Goal: Transaction & Acquisition: Book appointment/travel/reservation

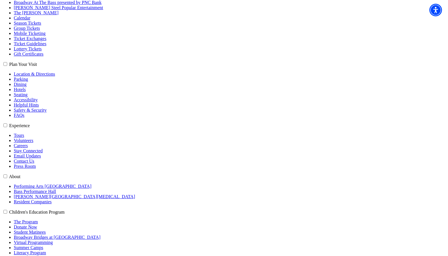
scroll to position [115, 0]
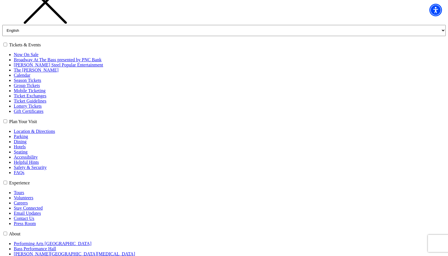
scroll to position [115, 0]
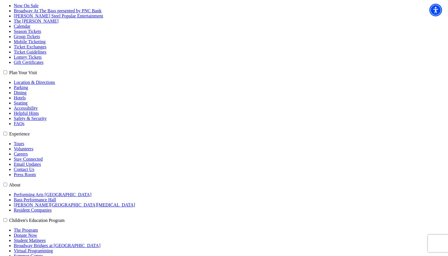
select select "6166"
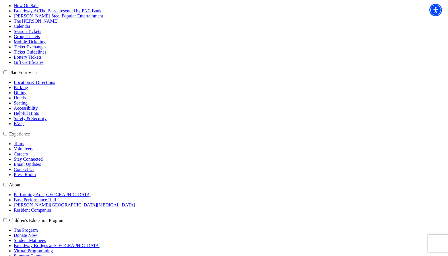
select select "6240"
click input "Premium $132.00" at bounding box center [0, 0] width 0 height 0
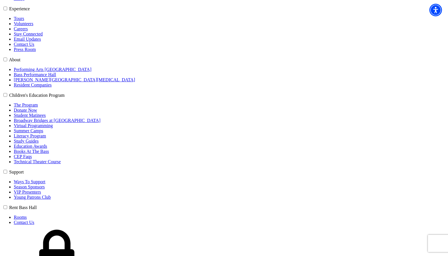
scroll to position [258, 0]
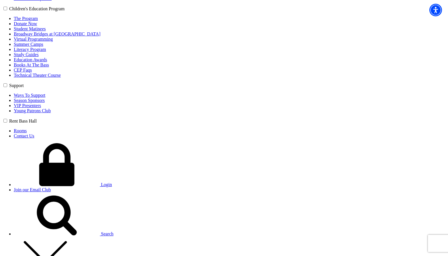
scroll to position [344, 0]
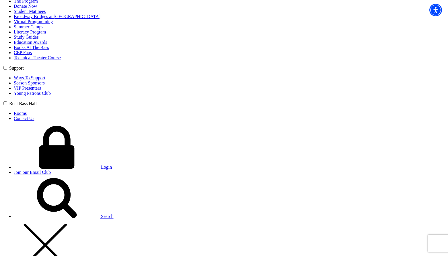
type input "sdfsdf"
select select "Corporate"
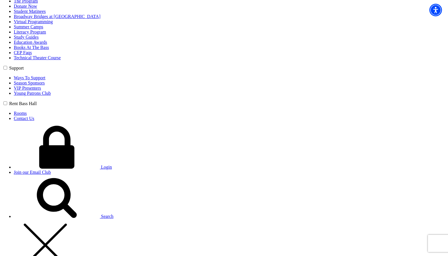
radio input "true"
type input "23"
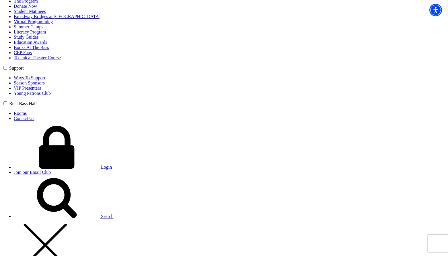
radio input "true"
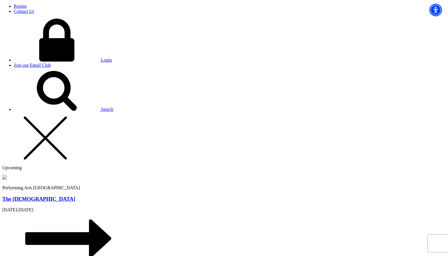
scroll to position [459, 0]
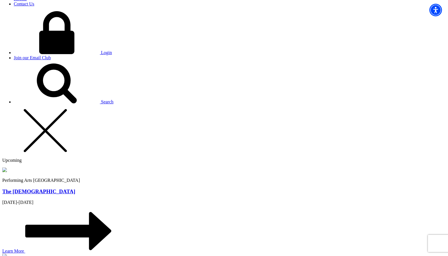
type input "Chris"
type input "chris@bremmer.ca"
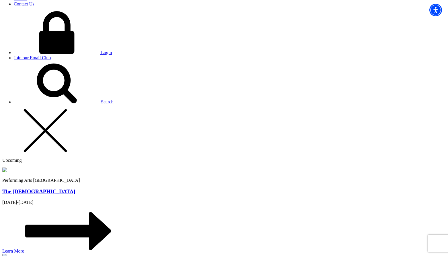
type input "250-809-5154"
type input "eda 234"
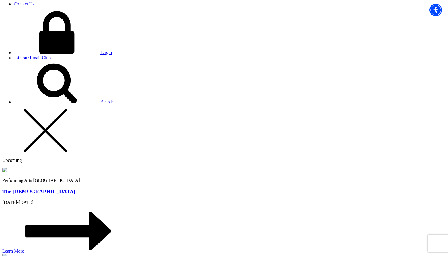
radio input "true"
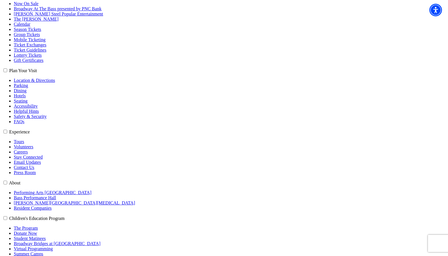
scroll to position [116, 0]
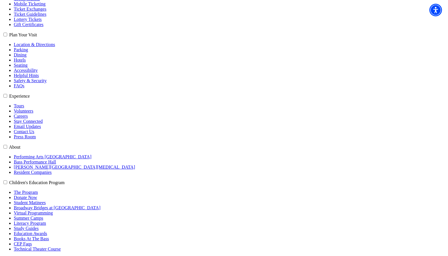
scroll to position [143, 0]
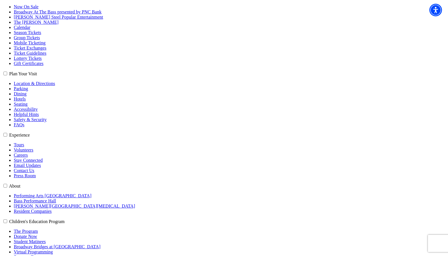
scroll to position [115, 0]
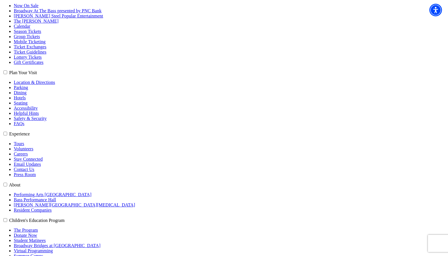
select select "6208"
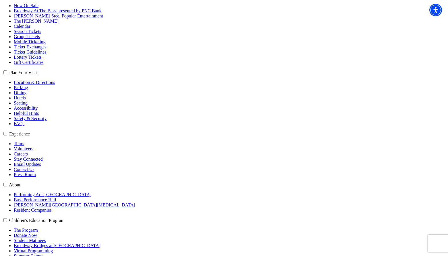
select select "6319"
click input "Premium $159.00" at bounding box center [0, 0] width 0 height 0
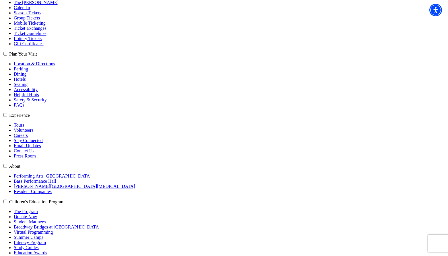
scroll to position [143, 0]
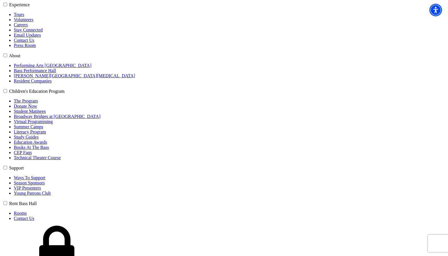
scroll to position [258, 0]
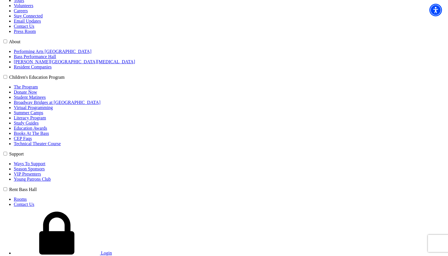
type input "zxczxc"
select select "Senior"
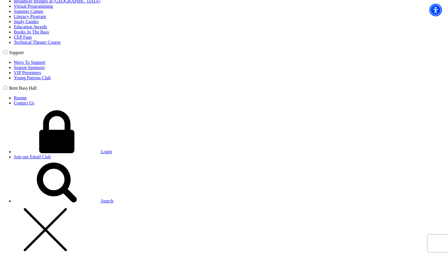
scroll to position [373, 0]
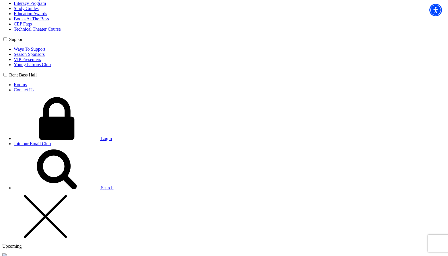
type input "32"
radio input "true"
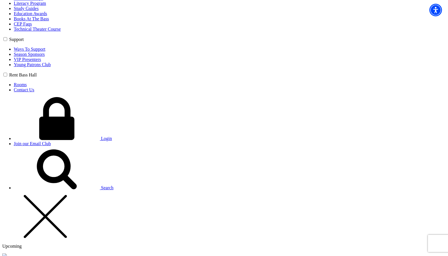
radio input "true"
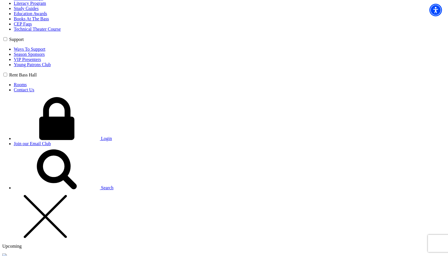
type input "dfsdf"
type input "chris@bremmer.ca"
type input "250-809-5154"
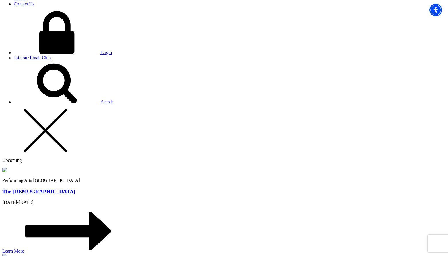
scroll to position [488, 0]
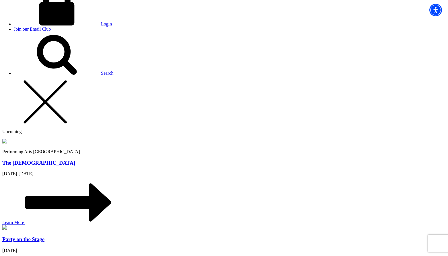
type input "dsf"
radio input "true"
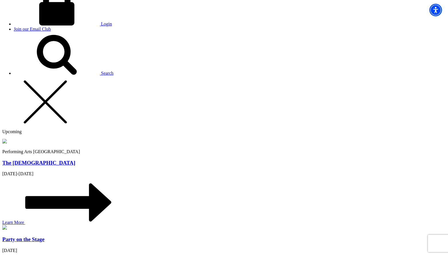
scroll to position [445, 0]
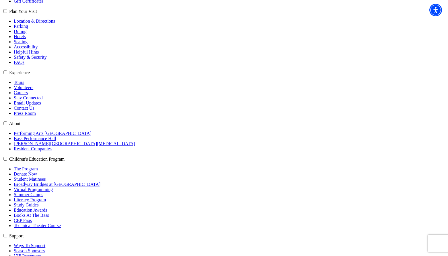
scroll to position [173, 0]
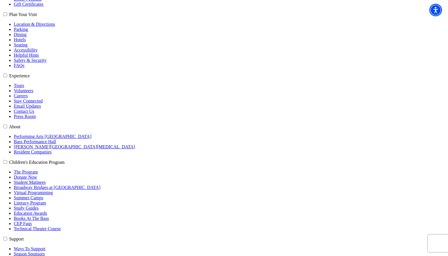
select select "6196"
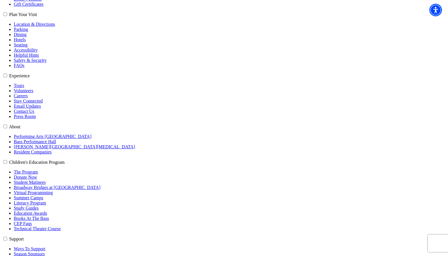
select select "6290"
click input "Premium $99.00" at bounding box center [0, 0] width 0 height 0
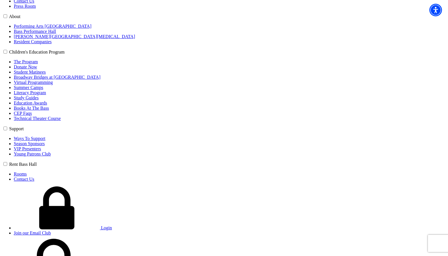
scroll to position [288, 0]
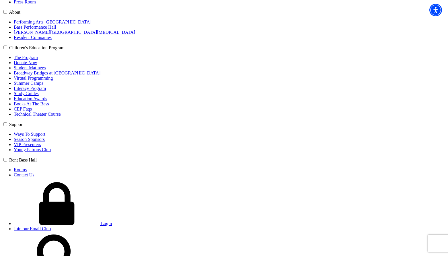
type input "dsdfs"
select select "Professional Organization"
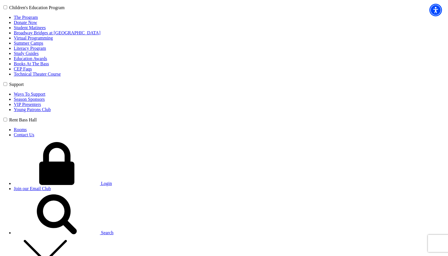
scroll to position [345, 0]
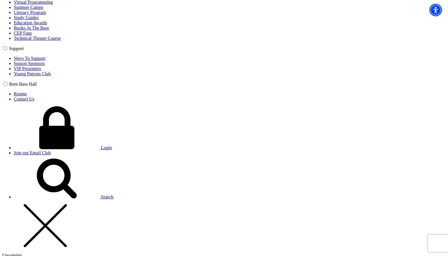
scroll to position [374, 0]
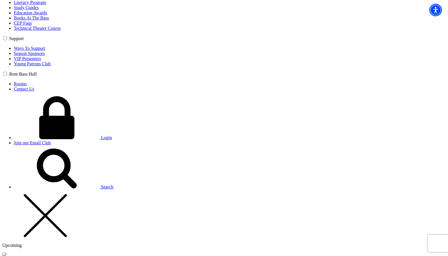
type input "42"
radio input "true"
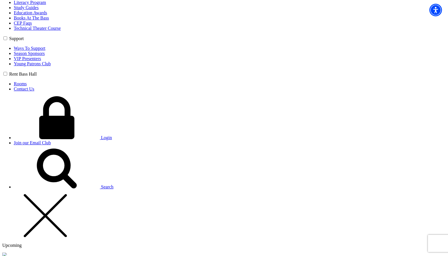
radio input "true"
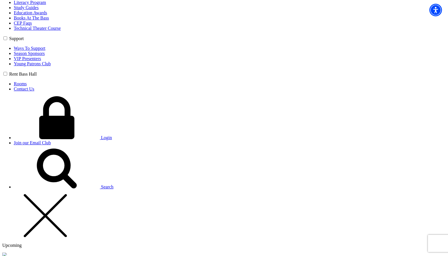
type input "dsfs"
type input "[PERSON_NAME][EMAIL_ADDRESS][PERSON_NAME][DOMAIN_NAME]"
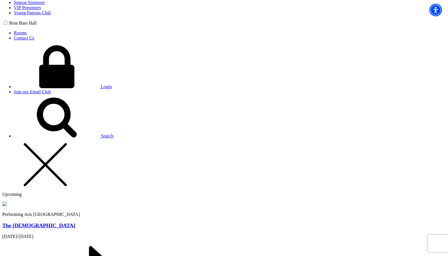
scroll to position [431, 0]
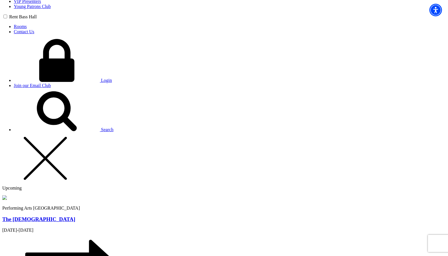
type input "250-809-5154"
type input "sdfs"
radio input "true"
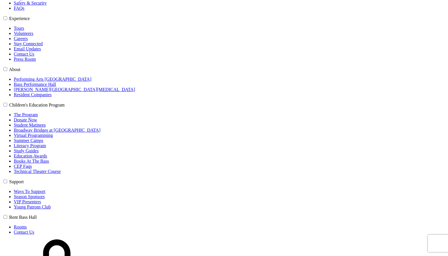
scroll to position [230, 0]
select select "6196"
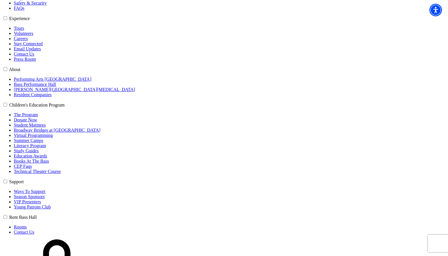
select select "6291"
click input "Premium $99.00" at bounding box center [0, 0] width 0 height 0
radio input "true"
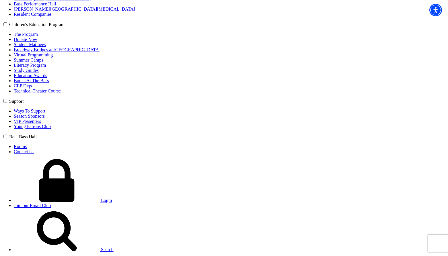
scroll to position [345, 0]
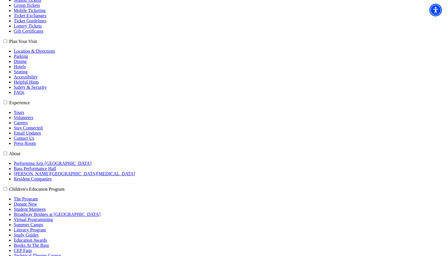
scroll to position [143, 0]
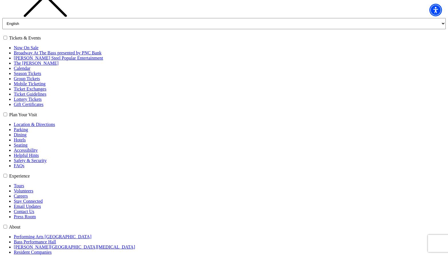
scroll to position [86, 0]
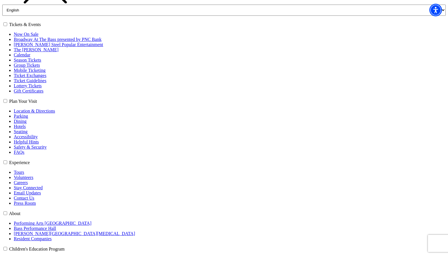
select select "6174"
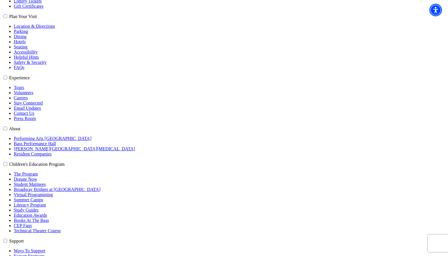
scroll to position [172, 0]
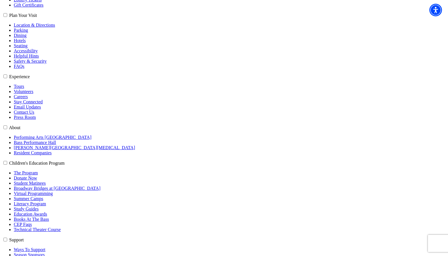
select select "6255"
click input "Premium $132.00" at bounding box center [0, 0] width 0 height 0
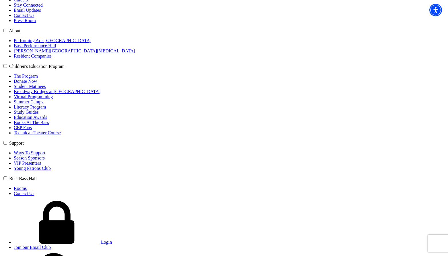
scroll to position [287, 0]
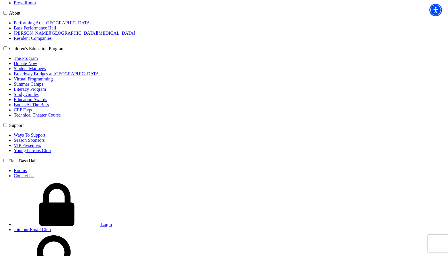
type input "zasdasd"
select select "Middle School"
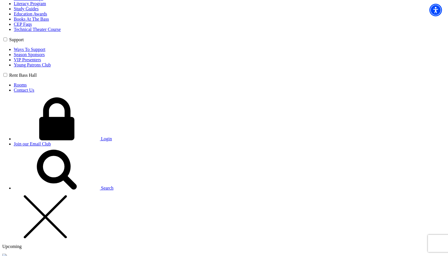
scroll to position [373, 0]
type input "22"
radio input "true"
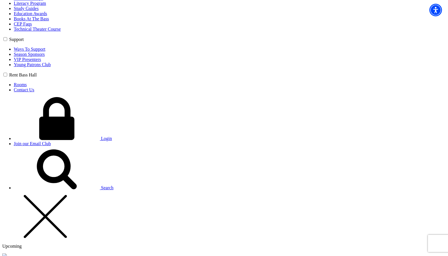
radio input "true"
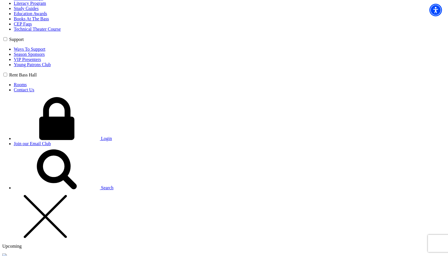
type input "Chris"
type input "[PERSON_NAME][EMAIL_ADDRESS][PERSON_NAME][DOMAIN_NAME]"
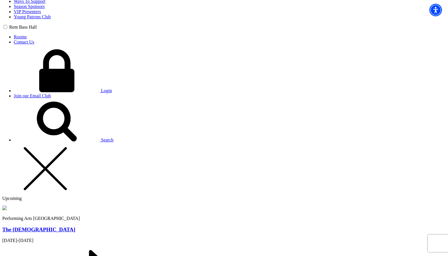
scroll to position [430, 0]
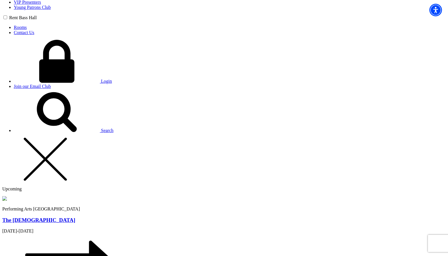
type input "[PHONE_NUMBER]"
type input "asda"
radio input "true"
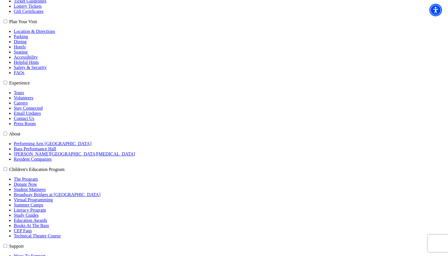
scroll to position [144, 0]
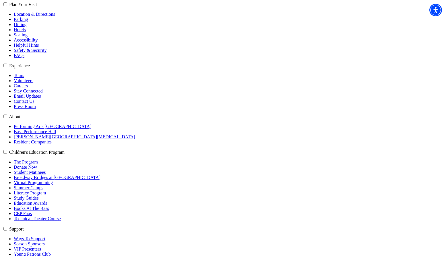
scroll to position [172, 0]
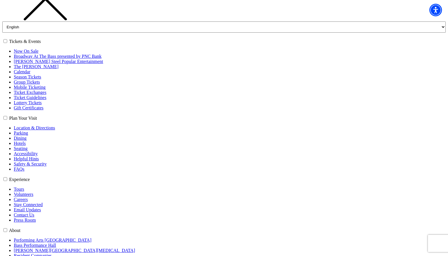
scroll to position [115, 0]
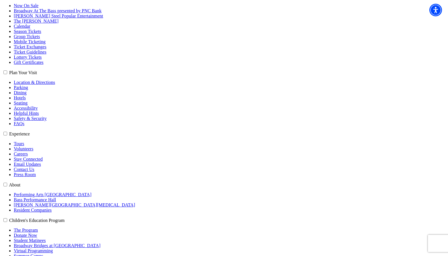
select select "6162"
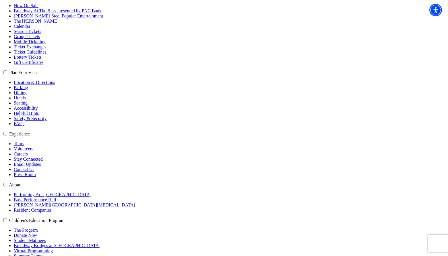
select select "6233"
click input "Premium $132.00" at bounding box center [0, 0] width 0 height 0
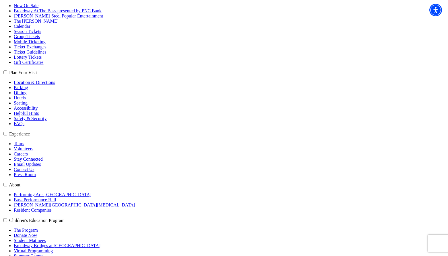
select select "6595"
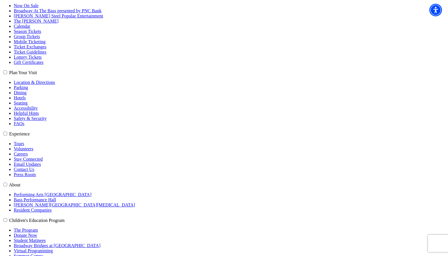
select select "6599"
click input "General Admission $34.65" at bounding box center [0, 0] width 0 height 0
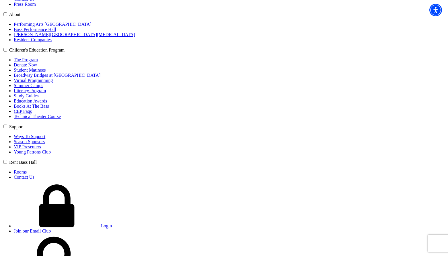
scroll to position [287, 0]
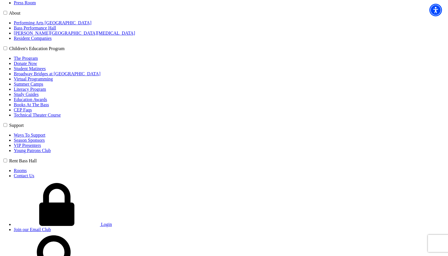
type input "sdfsdf"
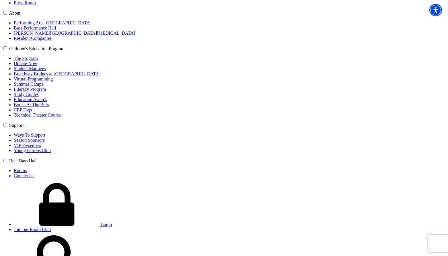
select select "Tour / Travel"
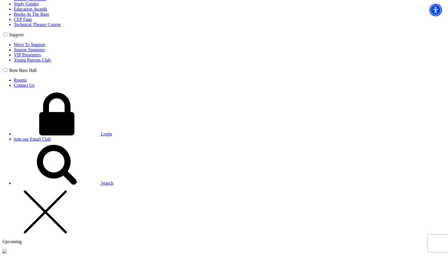
scroll to position [402, 0]
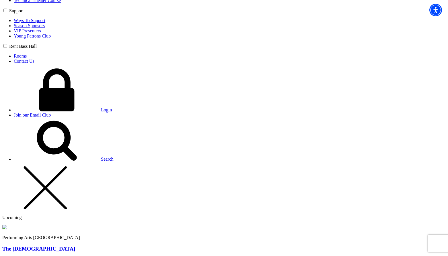
type input "42"
radio input "true"
drag, startPoint x: 209, startPoint y: 148, endPoint x: 211, endPoint y: 166, distance: 18.2
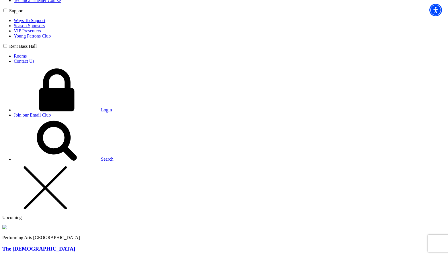
radio input "true"
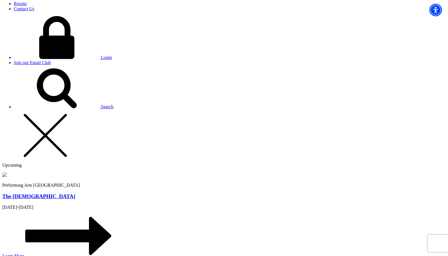
scroll to position [459, 0]
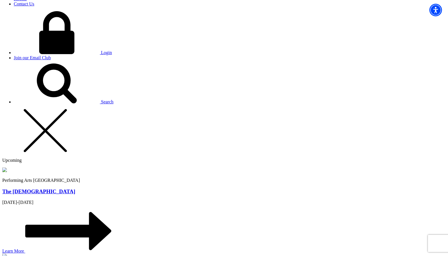
type input "[PERSON_NAME]"
type input "[PERSON_NAME][EMAIL_ADDRESS][PERSON_NAME][DOMAIN_NAME]"
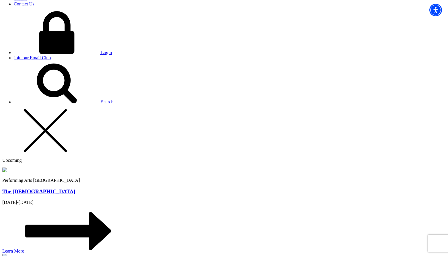
type input "[PHONE_NUMBER]"
type input "asdas"
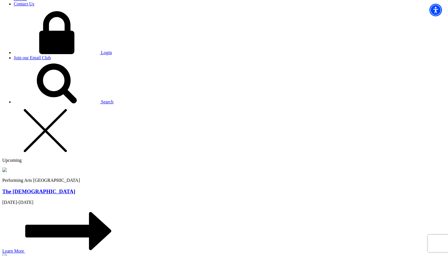
radio input "true"
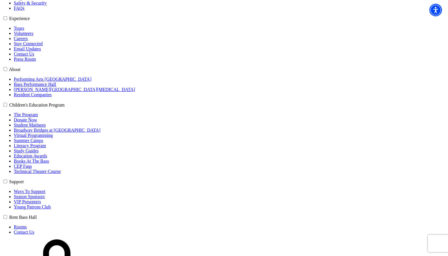
select select "6196"
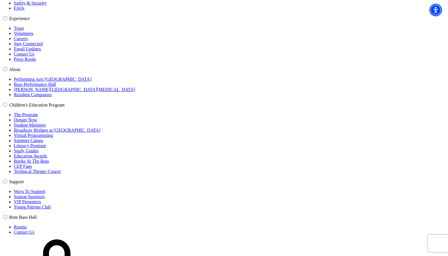
select select "6290"
click input "Premium $99.00" at bounding box center [0, 0] width 0 height 0
radio input "true"
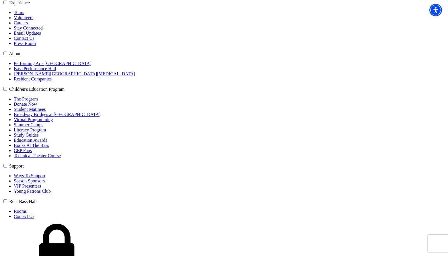
scroll to position [259, 0]
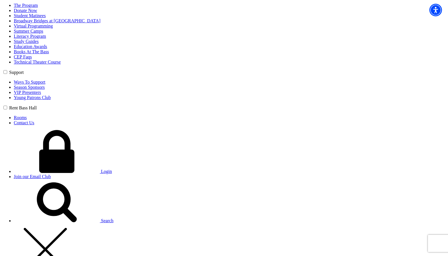
scroll to position [345, 0]
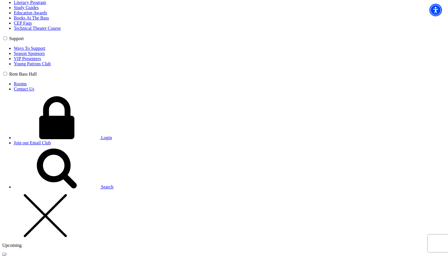
scroll to position [402, 0]
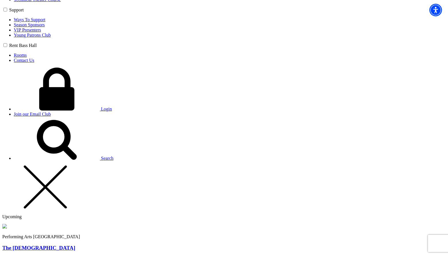
radio input "true"
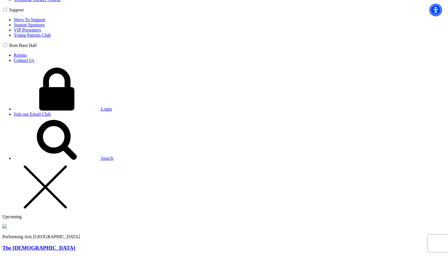
radio input "true"
type input "42"
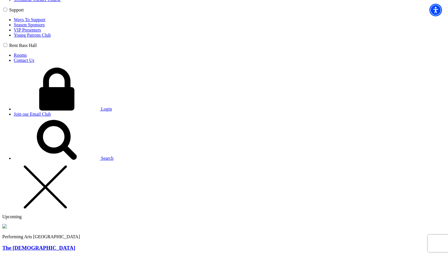
select select "College / [GEOGRAPHIC_DATA]"
type input "23er"
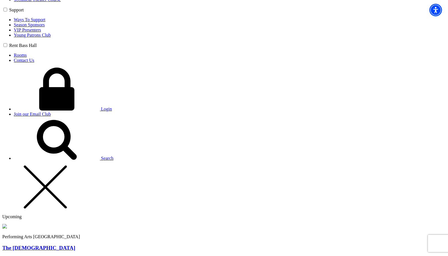
drag, startPoint x: 149, startPoint y: 115, endPoint x: 167, endPoint y: 131, distance: 24.0
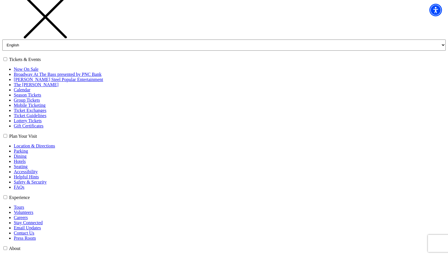
scroll to position [115, 0]
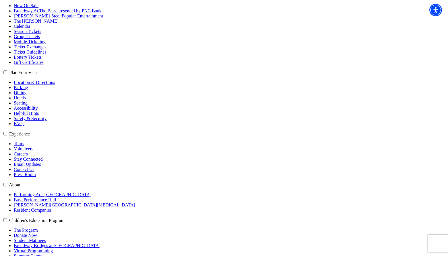
select select "6595"
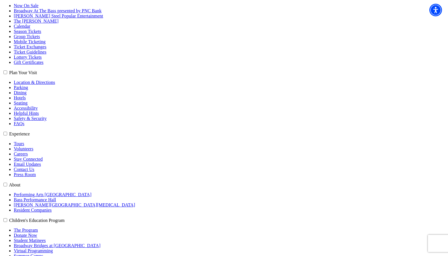
select select "6595"
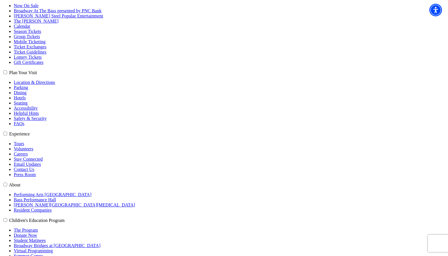
select select "6599"
click input "General Admission $34.65" at bounding box center [0, 0] width 0 height 0
radio input "true"
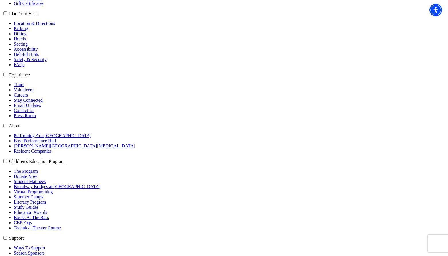
scroll to position [229, 0]
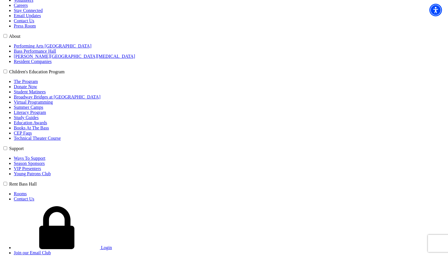
scroll to position [315, 0]
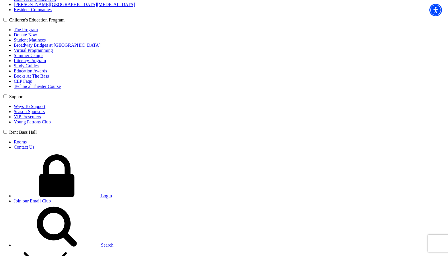
type input "xvcxcv"
select select "Church / Religious Orgranization"
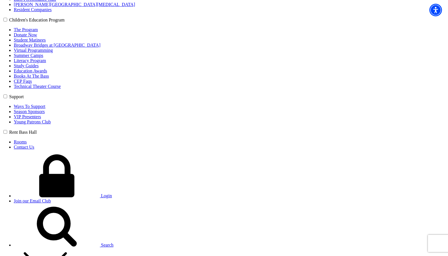
type input "21"
radio input "true"
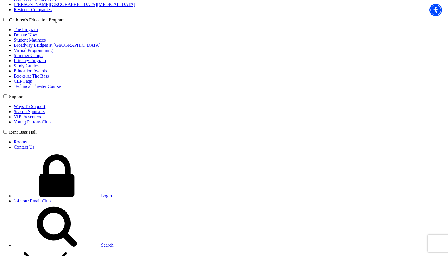
radio input "true"
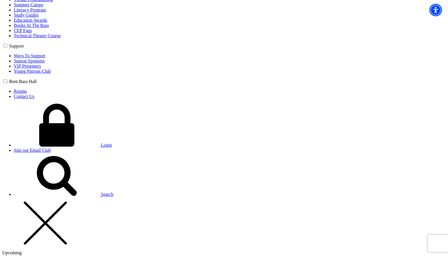
scroll to position [402, 0]
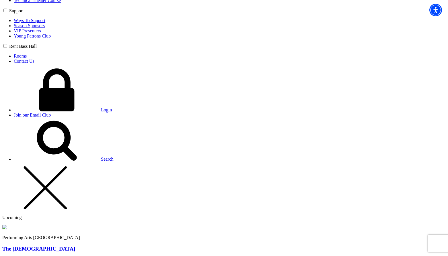
radio input "true"
type input "[PERSON_NAME]"
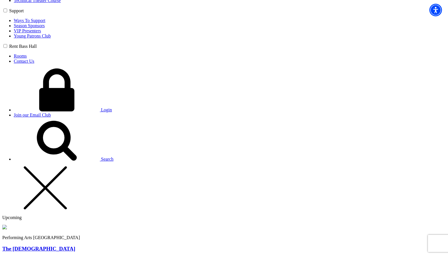
type input "[PERSON_NAME][EMAIL_ADDRESS][PERSON_NAME][DOMAIN_NAME]"
type input "[PHONE_NUMBER]"
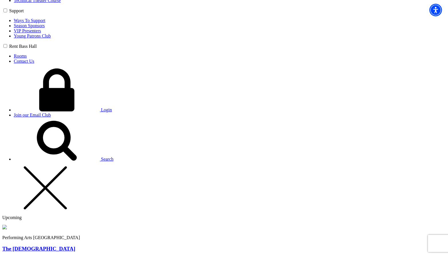
type input "sadasd"
drag, startPoint x: 217, startPoint y: 232, endPoint x: 239, endPoint y: 234, distance: 22.5
radio input "true"
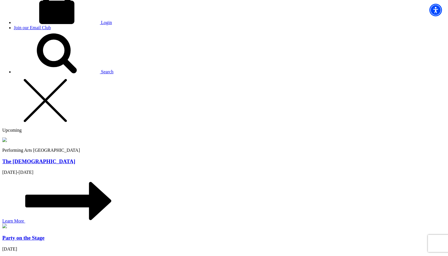
scroll to position [516, 0]
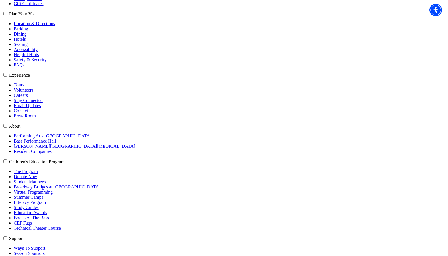
scroll to position [172, 0]
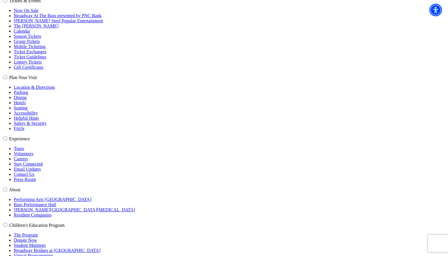
scroll to position [115, 0]
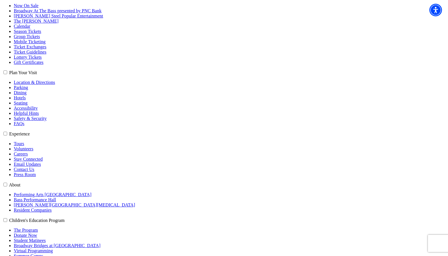
select select "6174"
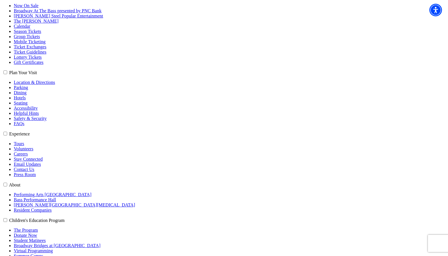
select select "6256"
click input "Premium $132.00" at bounding box center [0, 0] width 0 height 0
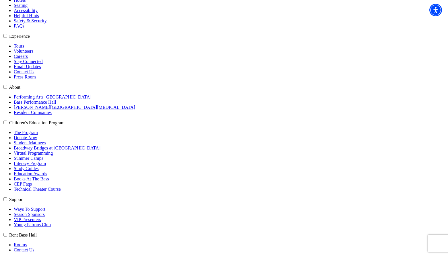
scroll to position [229, 0]
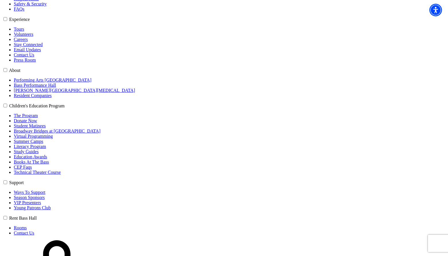
radio input "true"
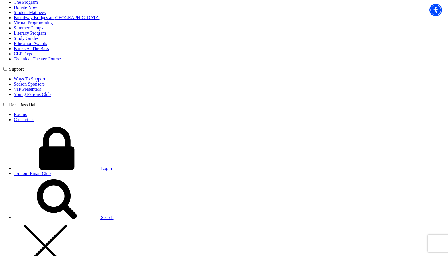
scroll to position [344, 0]
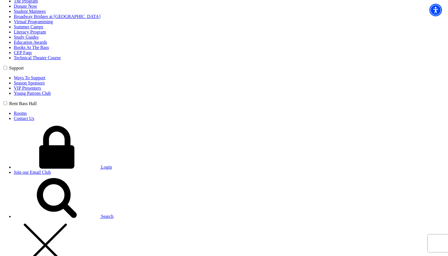
type input "Fine"
select select "Corporate"
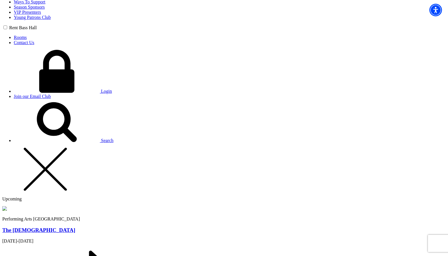
scroll to position [430, 0]
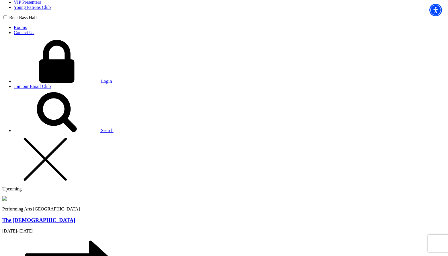
type input "41"
radio input "true"
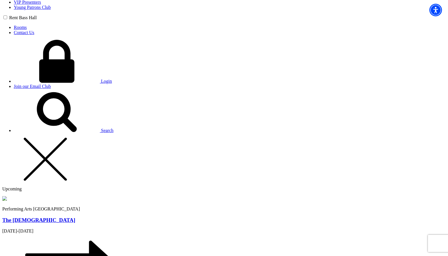
radio input "true"
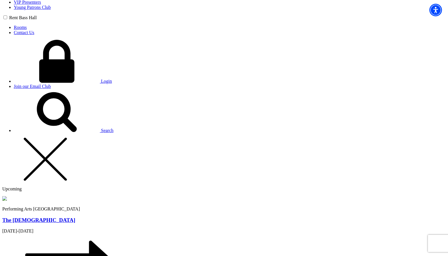
type input "Chris"
type input "[PERSON_NAME][EMAIL_ADDRESS][PERSON_NAME][DOMAIN_NAME]"
type input "[PHONE_NUMBER]"
type input "Box 253"
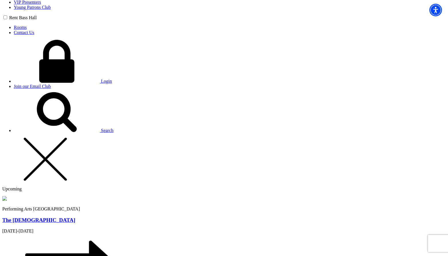
radio input "true"
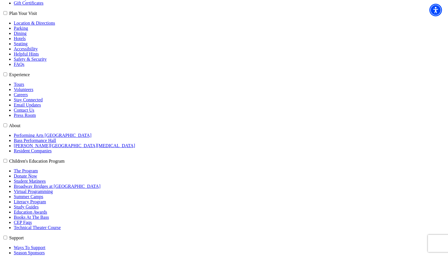
scroll to position [173, 0]
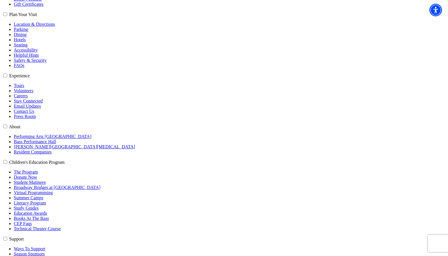
select select "6196"
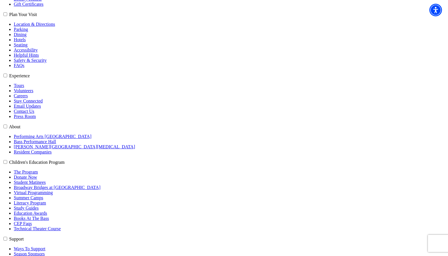
select select "6291"
click input "Premium $99.00" at bounding box center [0, 0] width 0 height 0
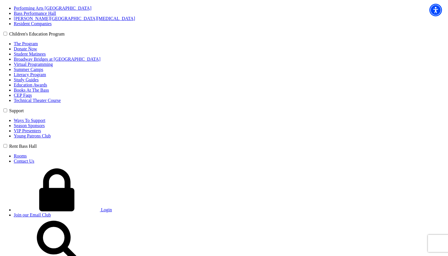
scroll to position [316, 0]
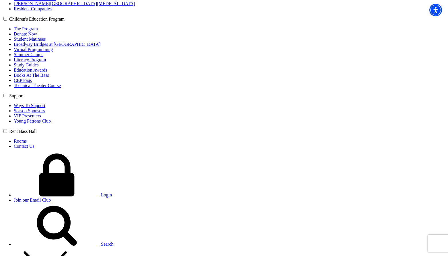
type input "sadfsdf"
select select "Professional Organization"
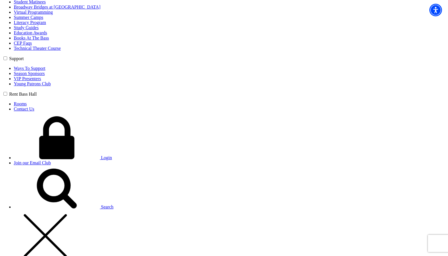
scroll to position [374, 0]
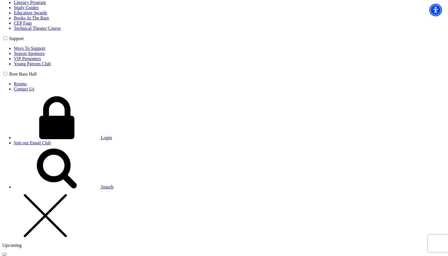
type input "30"
radio input "true"
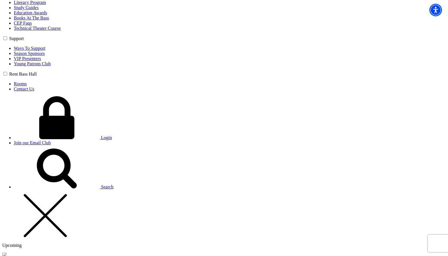
radio input "true"
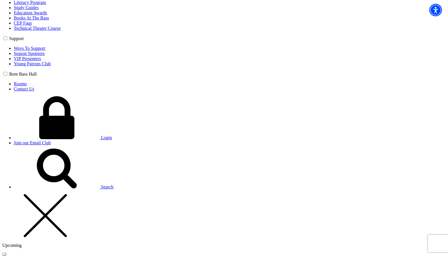
type input "dfsdf"
type input "[PERSON_NAME][EMAIL_ADDRESS][PERSON_NAME][DOMAIN_NAME]"
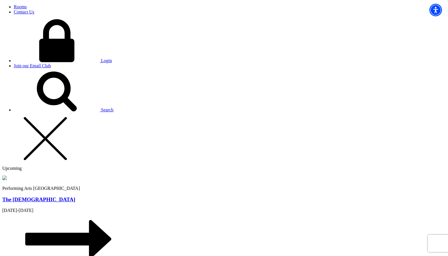
scroll to position [460, 0]
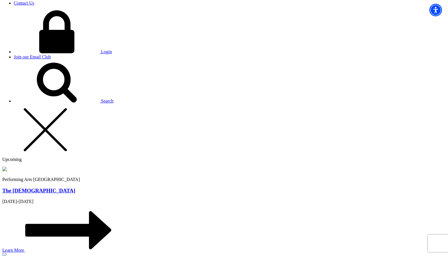
type input "[PHONE_NUMBER]"
type input "sadasd"
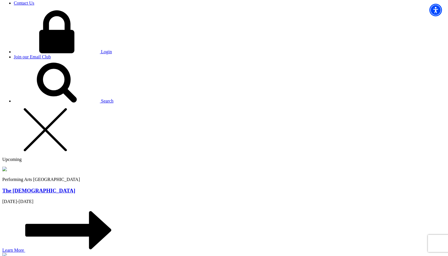
radio input "true"
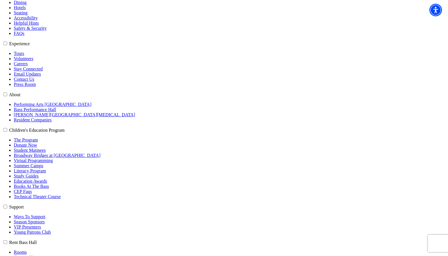
scroll to position [144, 0]
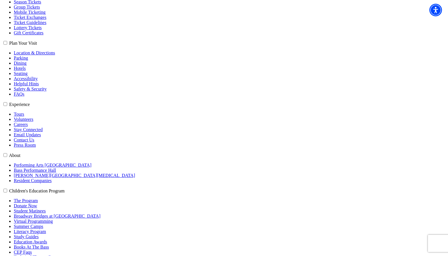
select select "6174"
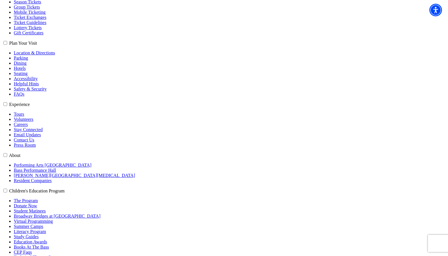
select select "6252"
click input "Premium $104.50" at bounding box center [0, 0] width 0 height 0
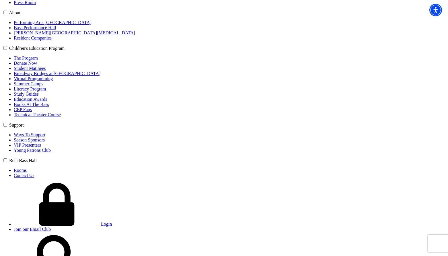
scroll to position [288, 0]
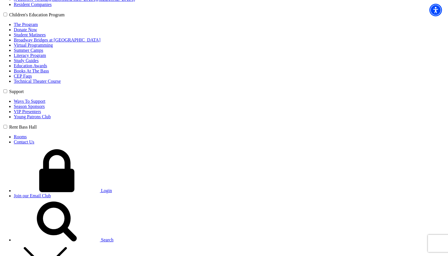
scroll to position [345, 0]
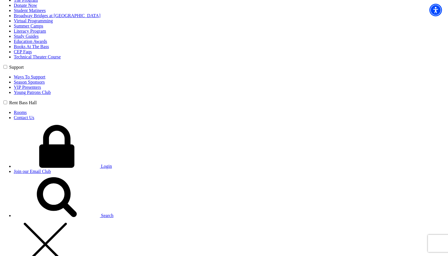
type input "zxcz"
select select "[DEMOGRAPHIC_DATA] / Religious Orgranization"
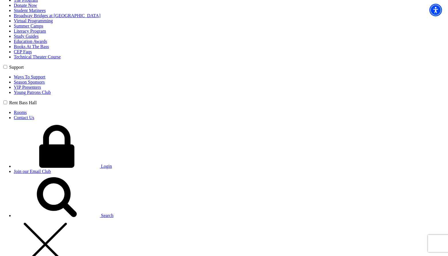
type input "24"
radio input "true"
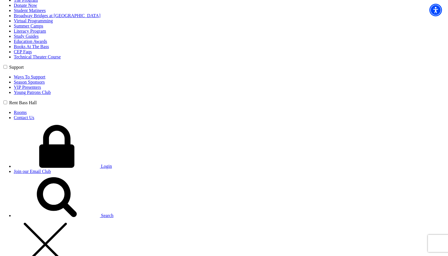
radio input "true"
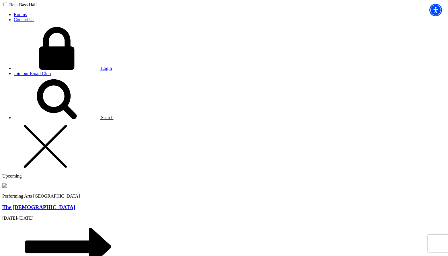
scroll to position [460, 0]
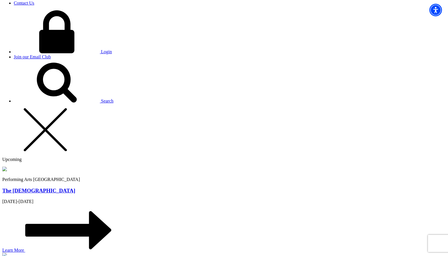
type input "dsfsdf"
type input "[PERSON_NAME][EMAIL_ADDRESS][PERSON_NAME][DOMAIN_NAME]"
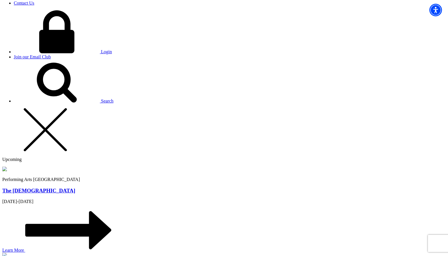
type input "[PHONE_NUMBER]"
type input "sdfsdf"
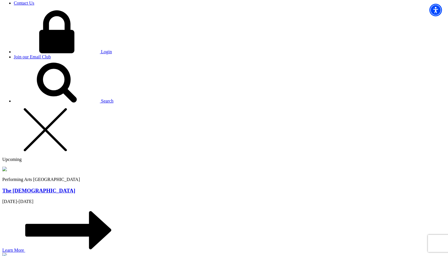
radio input "true"
